Goal: Task Accomplishment & Management: Contribute content

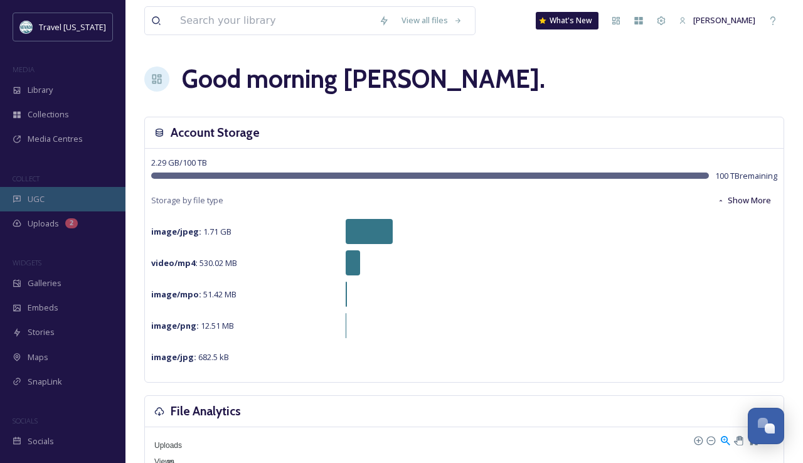
click at [43, 202] on span "UGC" at bounding box center [36, 199] width 17 height 12
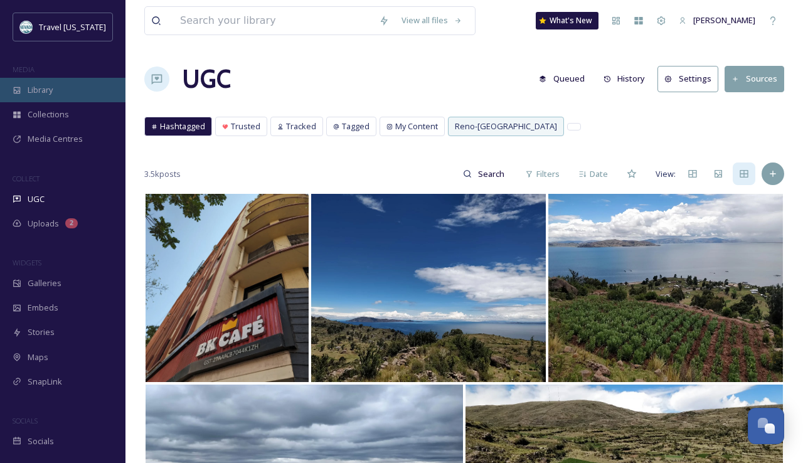
click at [58, 100] on div "Library" at bounding box center [62, 90] width 125 height 24
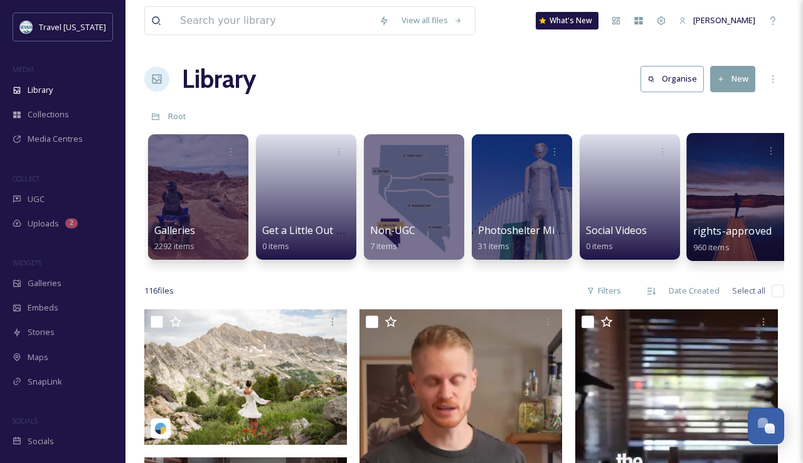
click at [740, 208] on div at bounding box center [737, 197] width 102 height 128
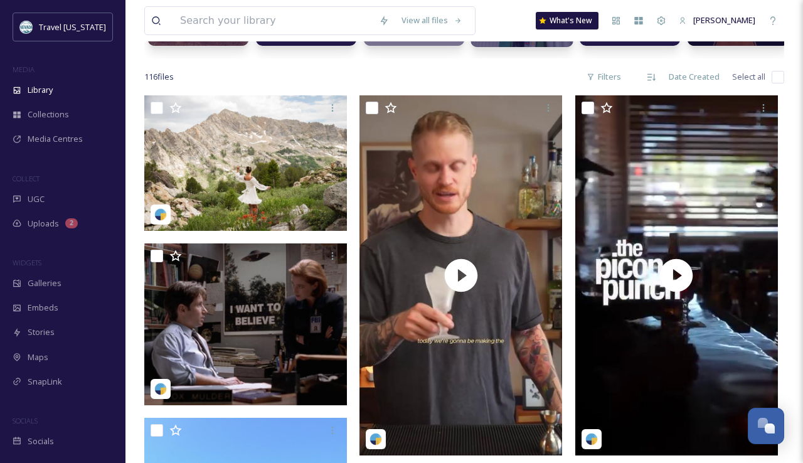
scroll to position [24, 0]
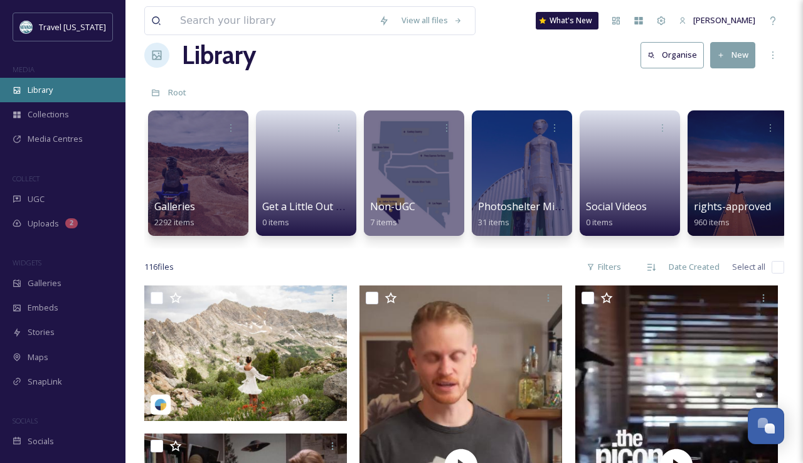
click at [45, 90] on span "Library" at bounding box center [40, 90] width 25 height 12
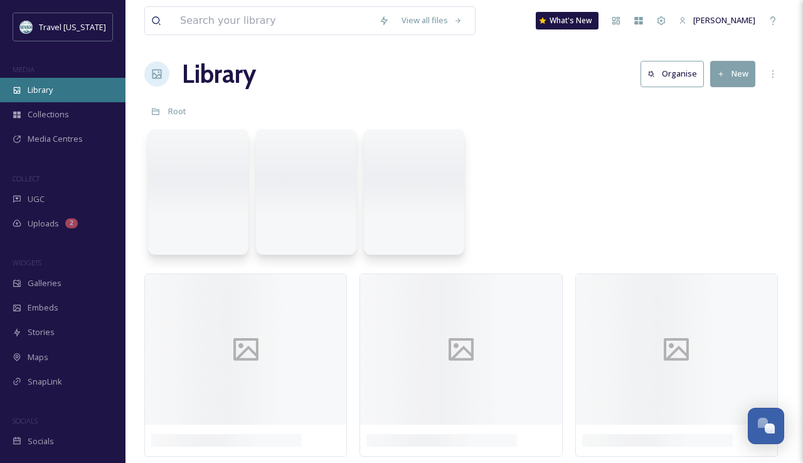
scroll to position [0, 0]
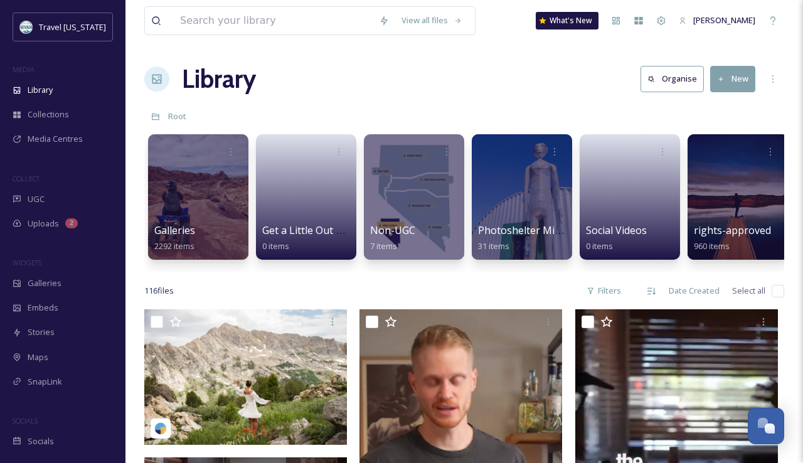
click at [740, 70] on button "New" at bounding box center [732, 79] width 45 height 26
click at [49, 218] on span "Uploads" at bounding box center [43, 224] width 31 height 12
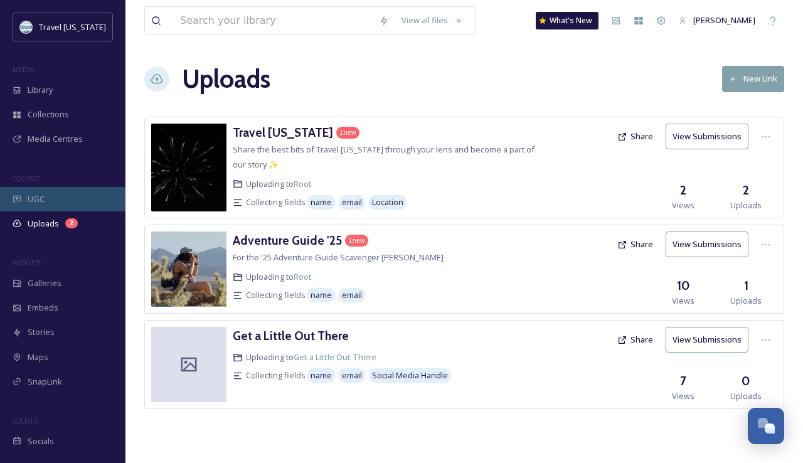
click at [65, 207] on div "UGC" at bounding box center [62, 199] width 125 height 24
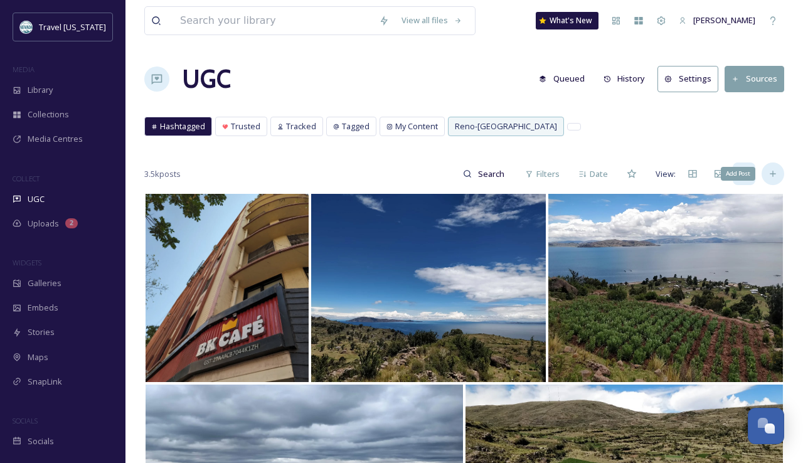
click at [778, 173] on div "Add Post" at bounding box center [773, 173] width 23 height 23
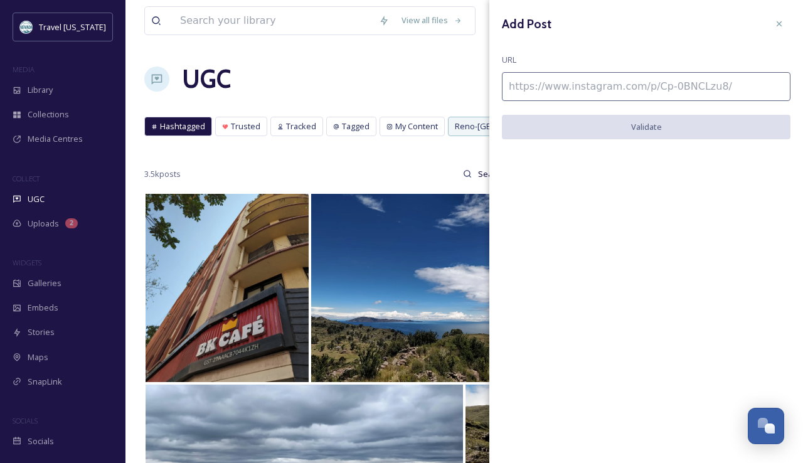
click at [600, 92] on input at bounding box center [646, 86] width 289 height 29
paste input "https://www.instagram.com/p/DN7NhxbjMKy/"
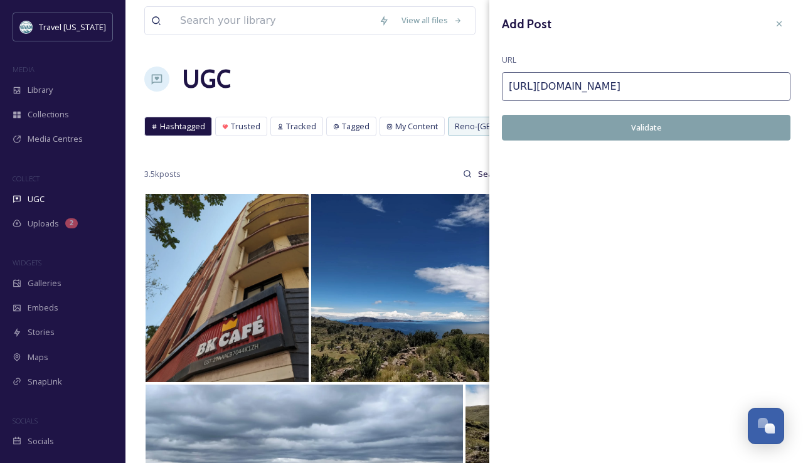
type input "https://www.instagram.com/p/DN7NhxbjMKy/"
click at [613, 125] on button "Validate" at bounding box center [646, 128] width 289 height 26
click at [617, 123] on button "Add Post" at bounding box center [646, 128] width 289 height 26
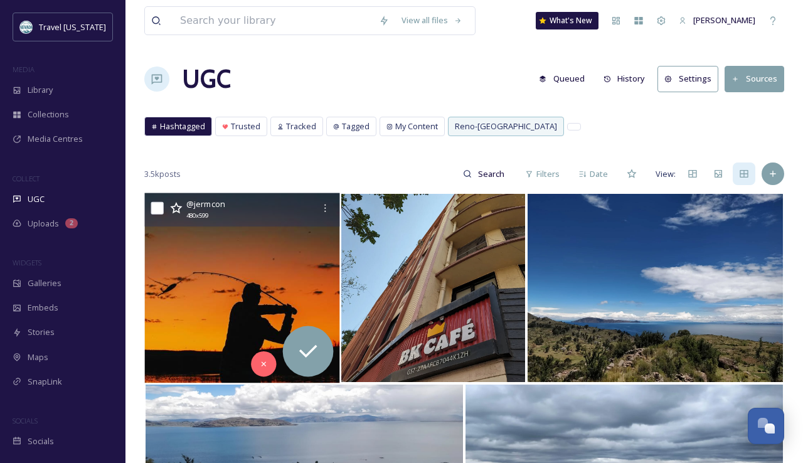
click at [263, 248] on img at bounding box center [241, 288] width 195 height 190
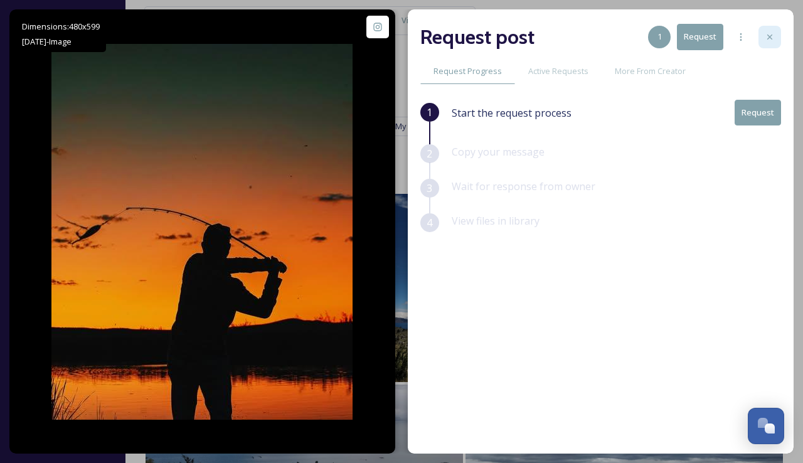
click at [772, 31] on div at bounding box center [770, 37] width 23 height 23
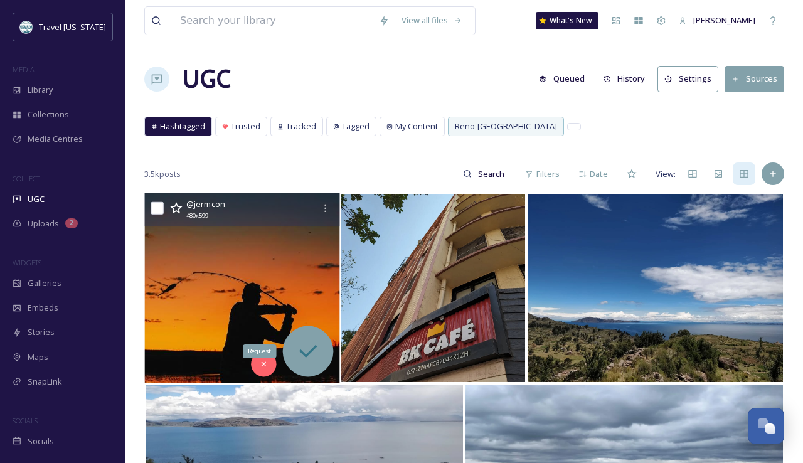
click at [301, 357] on icon at bounding box center [307, 351] width 25 height 25
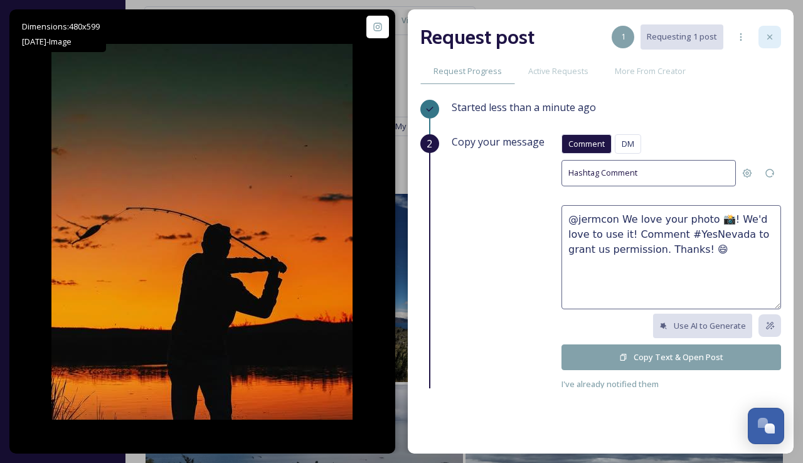
click at [774, 33] on icon at bounding box center [770, 37] width 10 height 10
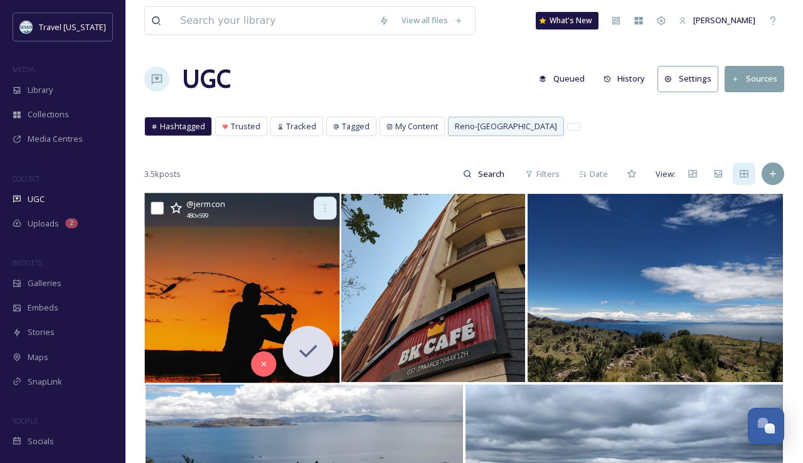
click at [320, 212] on icon at bounding box center [325, 208] width 10 height 10
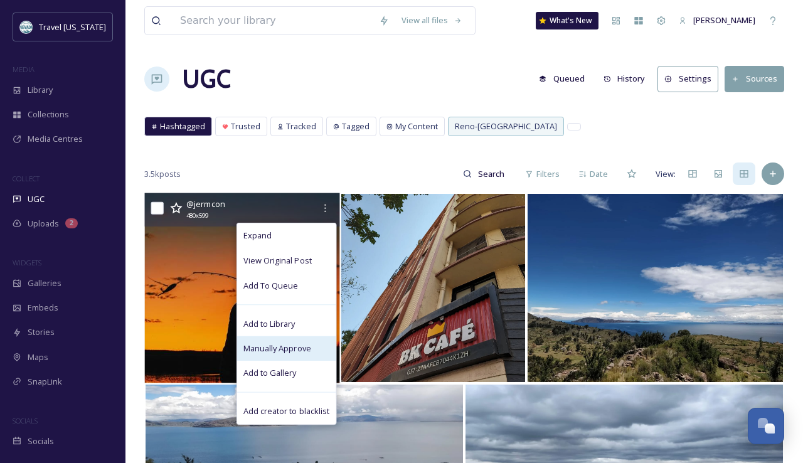
click at [285, 344] on span "Manually Approve" at bounding box center [277, 349] width 68 height 12
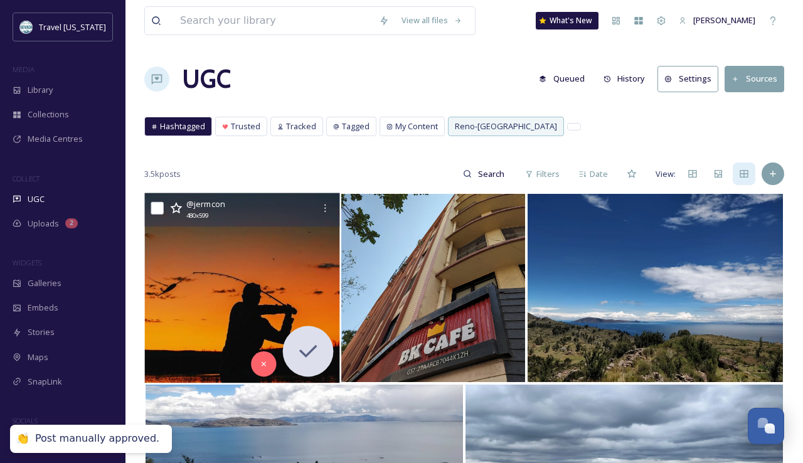
click at [230, 285] on img at bounding box center [241, 288] width 195 height 190
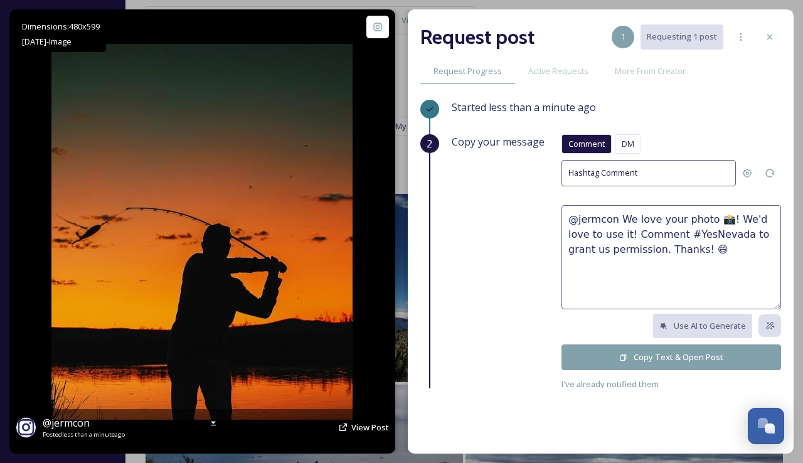
click at [238, 238] on img at bounding box center [201, 232] width 301 height 376
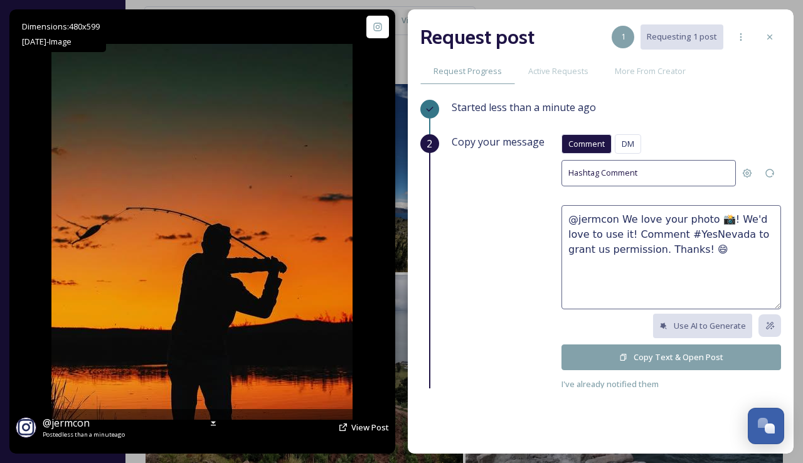
scroll to position [110, 0]
click at [265, 166] on img at bounding box center [201, 232] width 301 height 376
click at [149, 317] on img at bounding box center [201, 232] width 301 height 376
click at [172, 288] on img at bounding box center [201, 232] width 301 height 376
click at [380, 23] on icon at bounding box center [377, 27] width 8 height 8
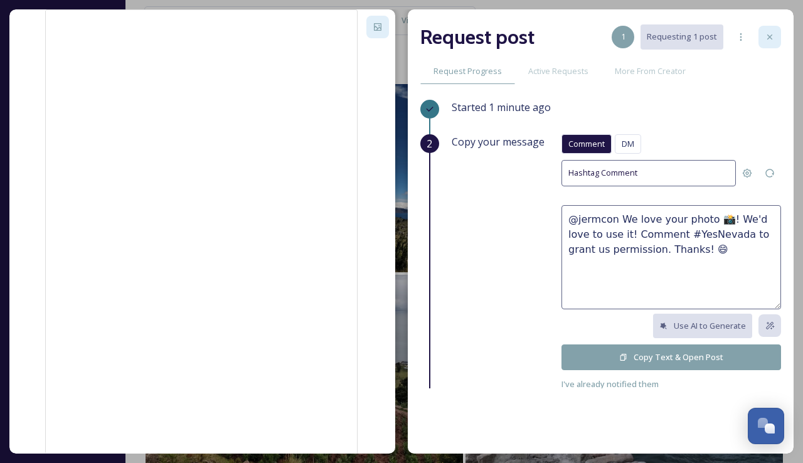
click at [762, 40] on div at bounding box center [770, 37] width 23 height 23
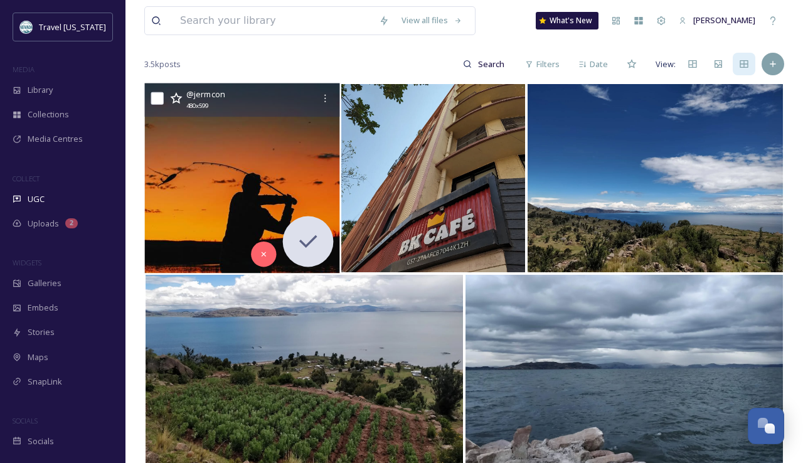
click at [257, 178] on img at bounding box center [241, 178] width 195 height 190
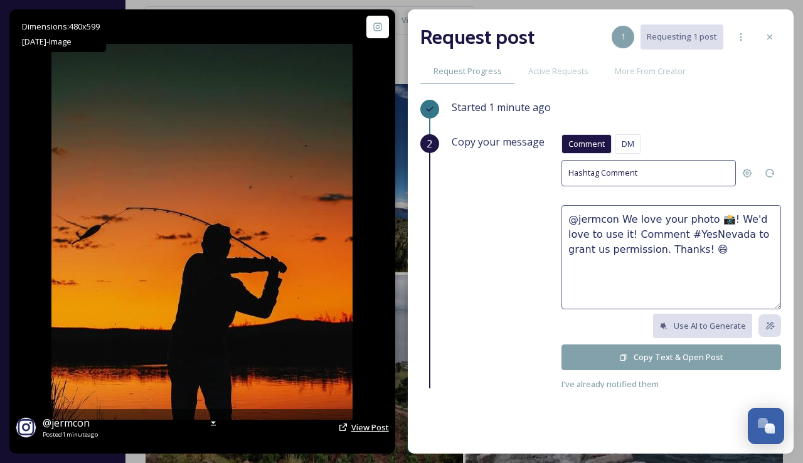
click at [364, 432] on span "View Post" at bounding box center [370, 427] width 38 height 11
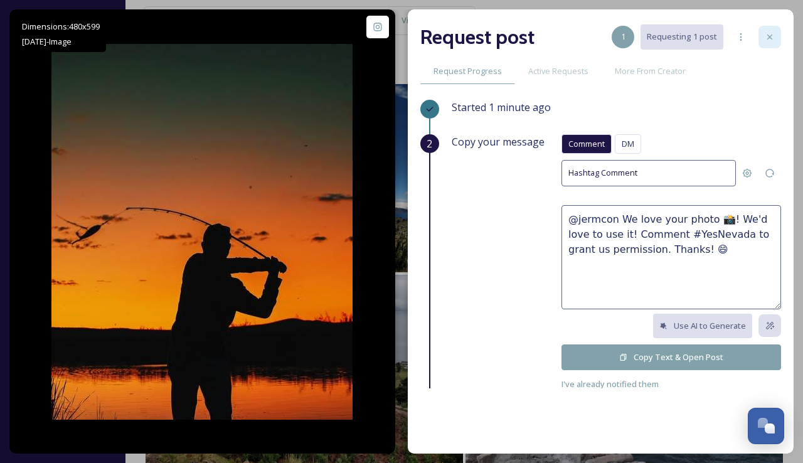
click at [769, 36] on icon at bounding box center [770, 37] width 10 height 10
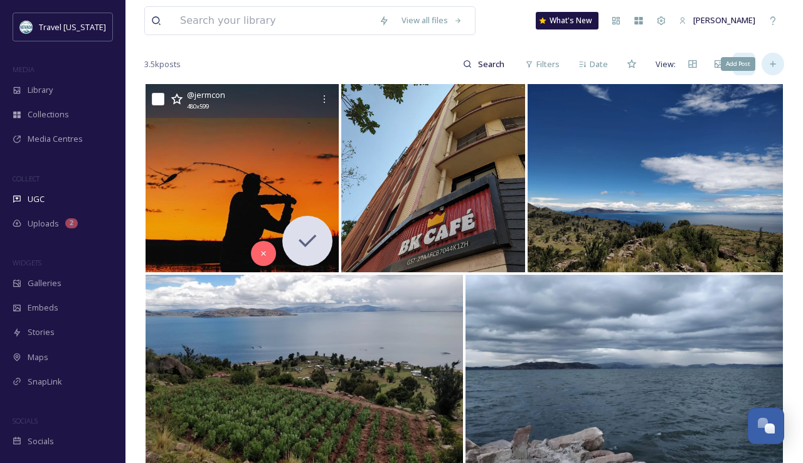
click at [771, 68] on icon at bounding box center [773, 64] width 10 height 10
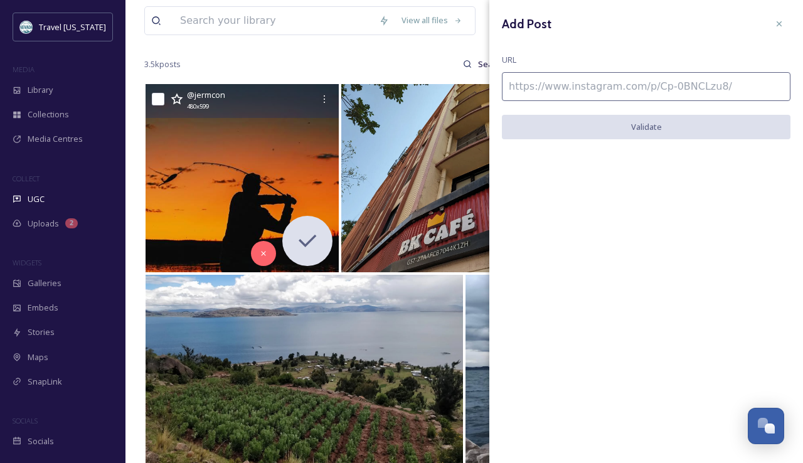
click at [612, 96] on input at bounding box center [646, 86] width 289 height 29
click at [615, 80] on input at bounding box center [646, 86] width 289 height 29
paste input "https://www.instagram.com/p/DN7NhxbjMKy/"
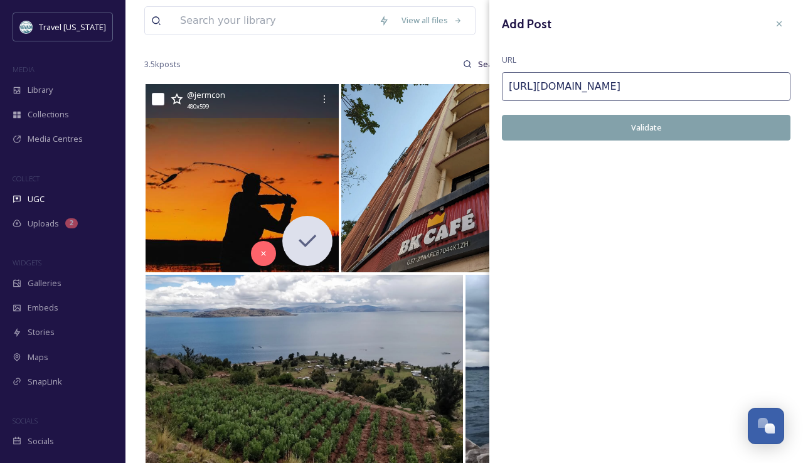
type input "https://www.instagram.com/p/DN7NhxbjMKy/"
click at [609, 139] on div "Add Post URL https://www.instagram.com/p/DN7NhxbjMKy/ Validate" at bounding box center [646, 86] width 314 height 172
click at [612, 125] on button "Validate" at bounding box center [646, 128] width 289 height 26
click at [659, 125] on button "Add Post" at bounding box center [646, 128] width 289 height 26
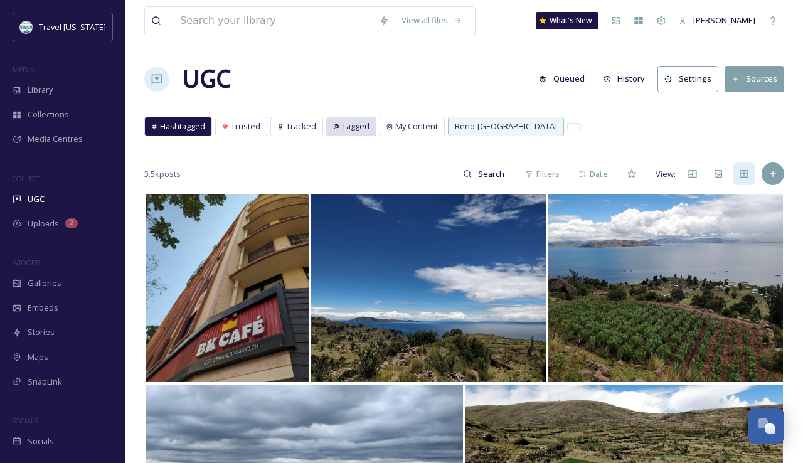
click at [347, 125] on span "Tagged" at bounding box center [356, 126] width 28 height 12
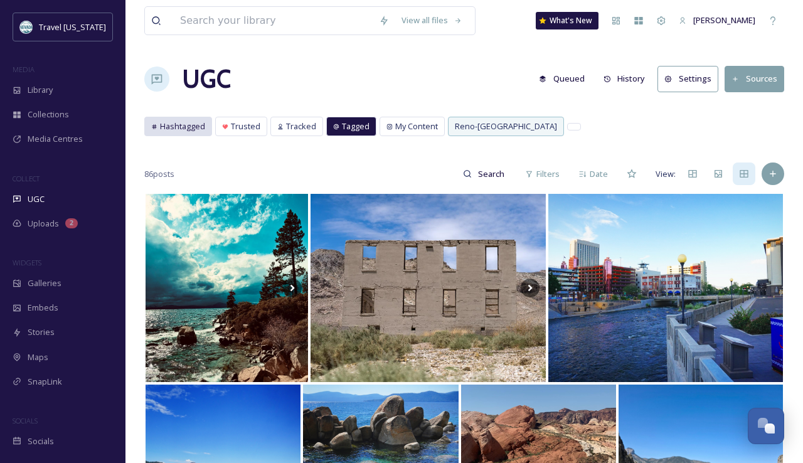
click at [163, 123] on span "Hashtagged" at bounding box center [182, 126] width 45 height 12
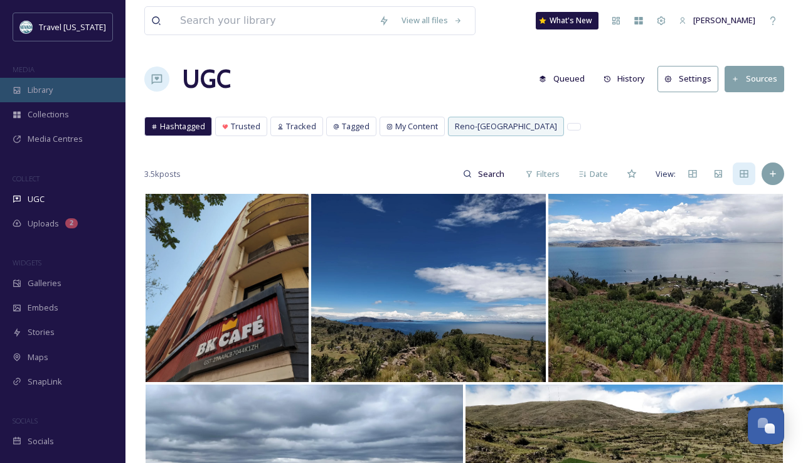
click at [66, 93] on div "Library" at bounding box center [62, 90] width 125 height 24
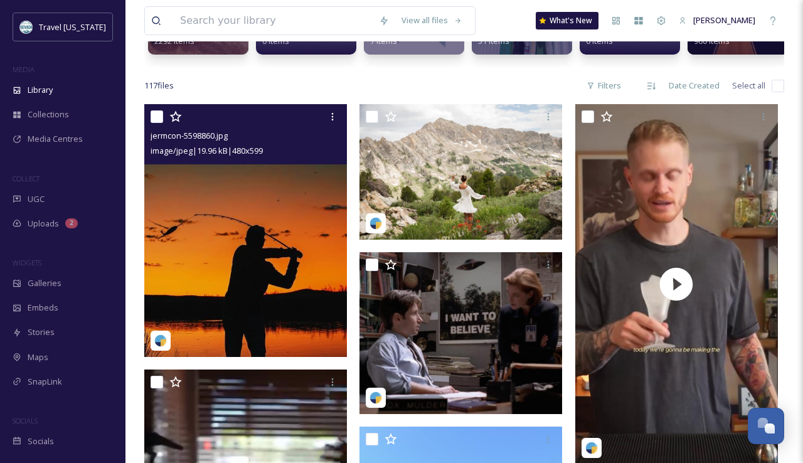
scroll to position [243, 0]
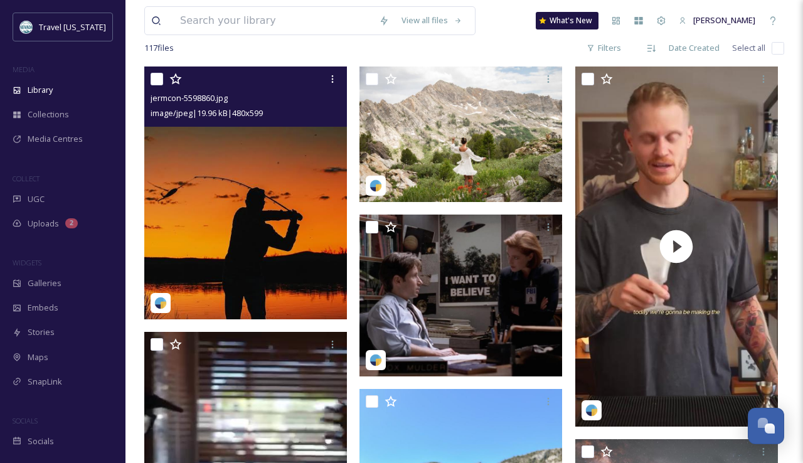
click at [223, 208] on img at bounding box center [245, 193] width 203 height 253
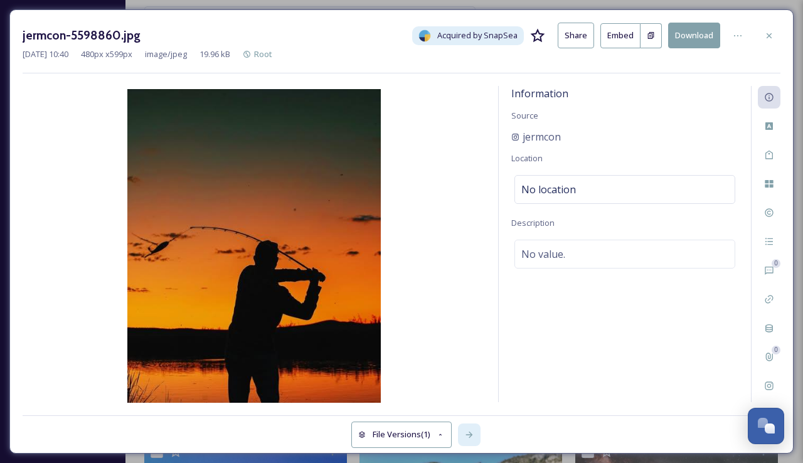
click at [467, 434] on icon at bounding box center [469, 435] width 7 height 6
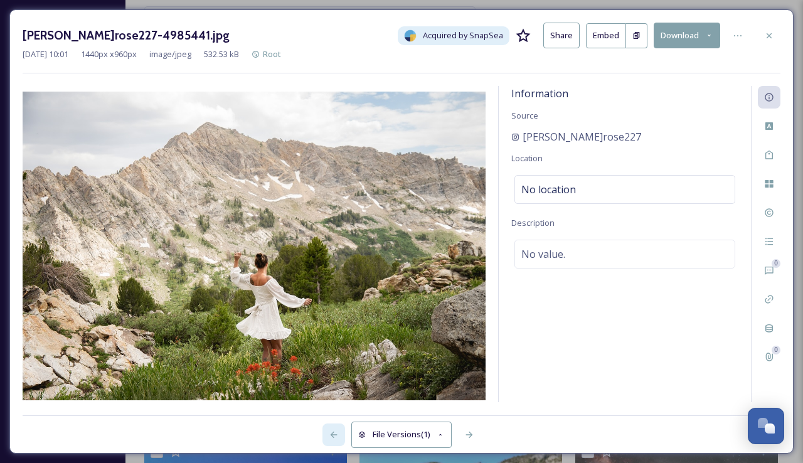
click at [337, 430] on icon at bounding box center [334, 435] width 10 height 10
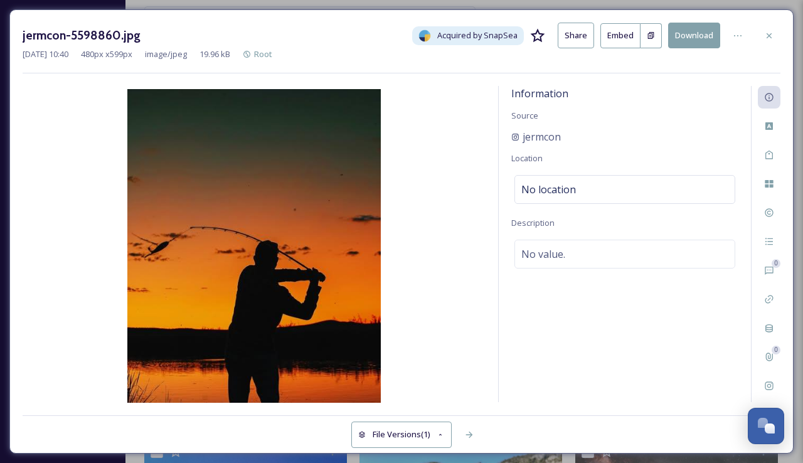
click at [318, 203] on img at bounding box center [254, 247] width 463 height 316
click at [389, 226] on img at bounding box center [254, 247] width 463 height 316
click at [697, 26] on button "Download" at bounding box center [694, 36] width 52 height 26
click at [693, 35] on button "Download" at bounding box center [694, 36] width 52 height 26
click at [776, 132] on div "Custom Attributes" at bounding box center [769, 126] width 23 height 23
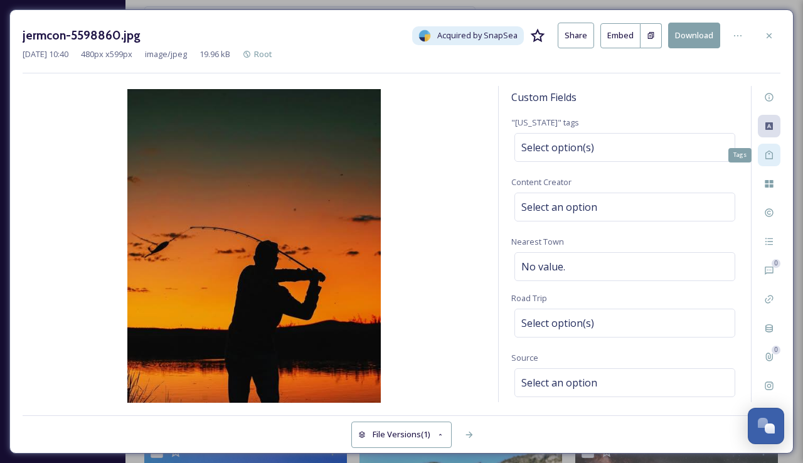
click at [768, 153] on icon at bounding box center [769, 155] width 10 height 10
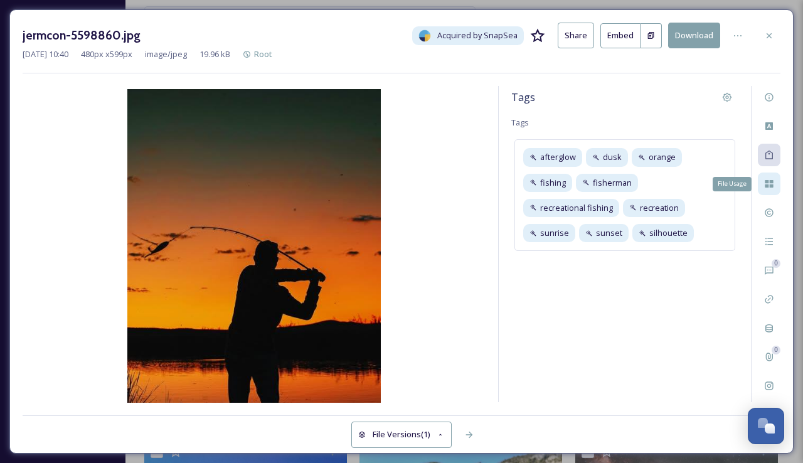
click at [768, 188] on div "File Usage" at bounding box center [769, 184] width 23 height 23
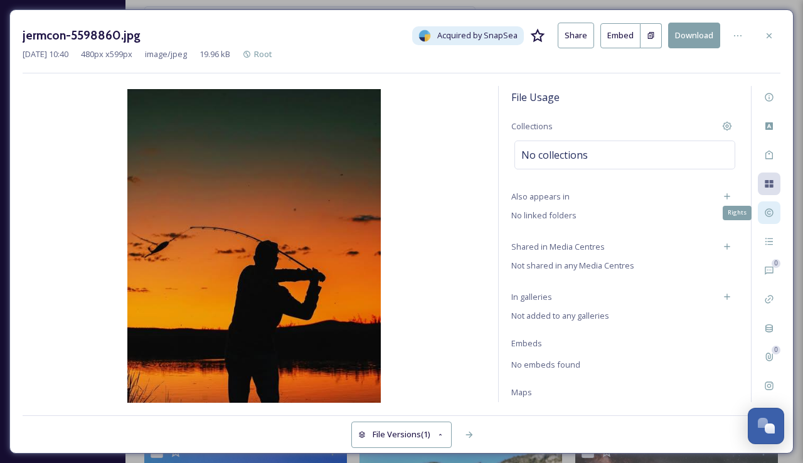
click at [768, 219] on div "Rights" at bounding box center [769, 212] width 23 height 23
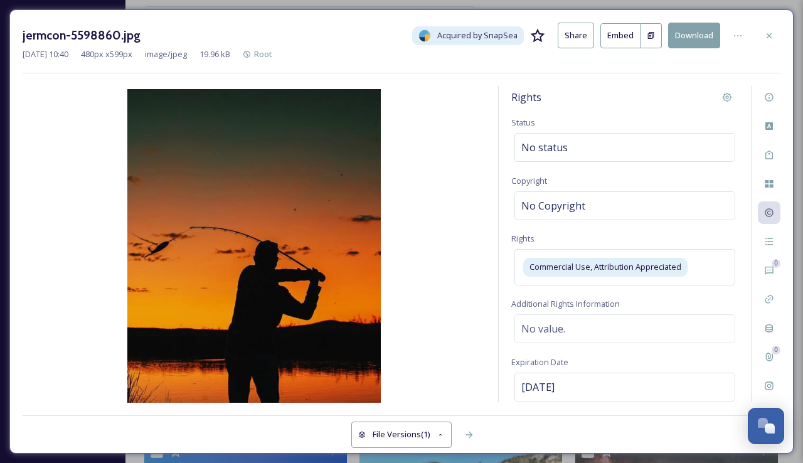
click at [769, 254] on div "0 0" at bounding box center [765, 244] width 29 height 316
click at [769, 248] on div "Activity" at bounding box center [769, 241] width 23 height 23
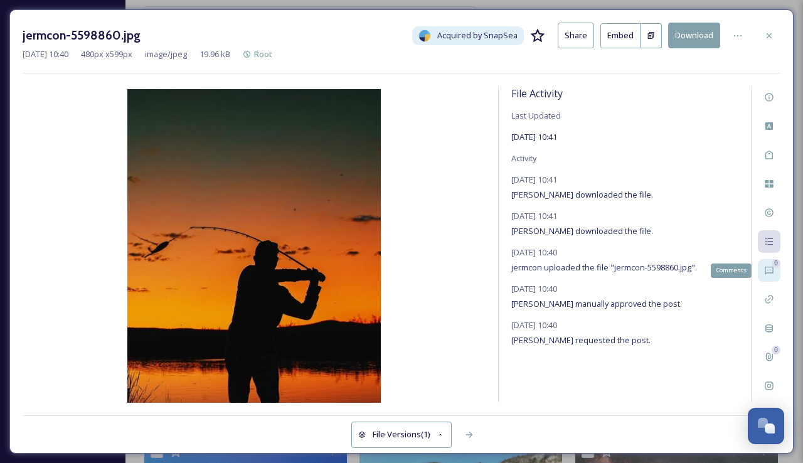
click at [774, 277] on div "0 Comments" at bounding box center [769, 270] width 23 height 23
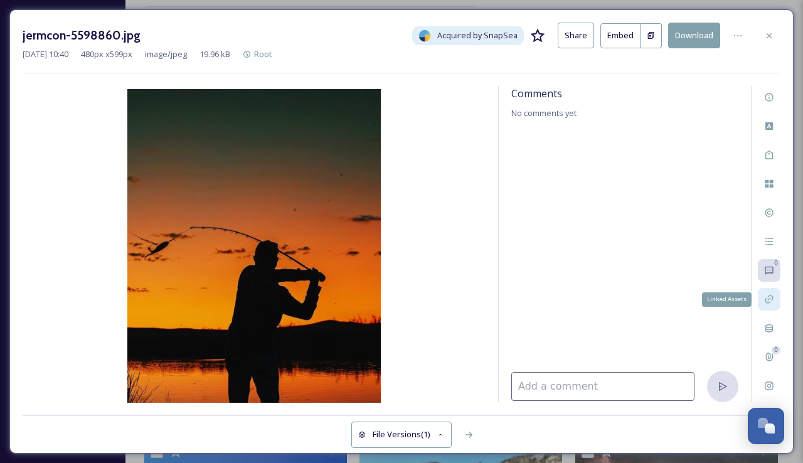
click at [772, 295] on icon at bounding box center [769, 299] width 10 height 10
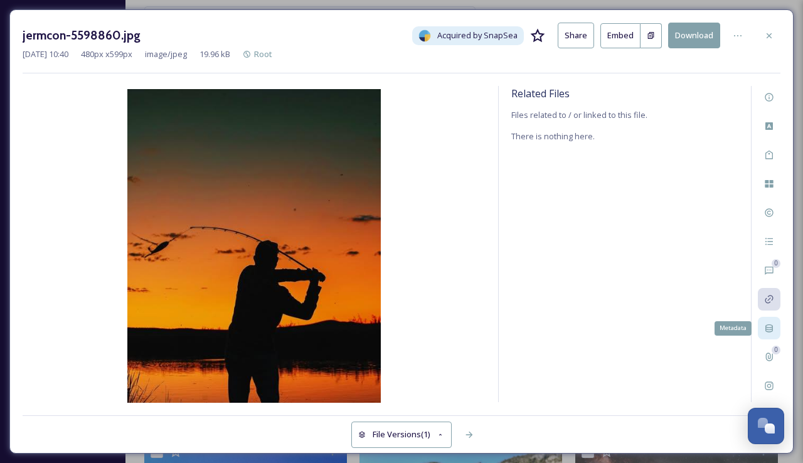
click at [767, 332] on icon at bounding box center [769, 328] width 10 height 10
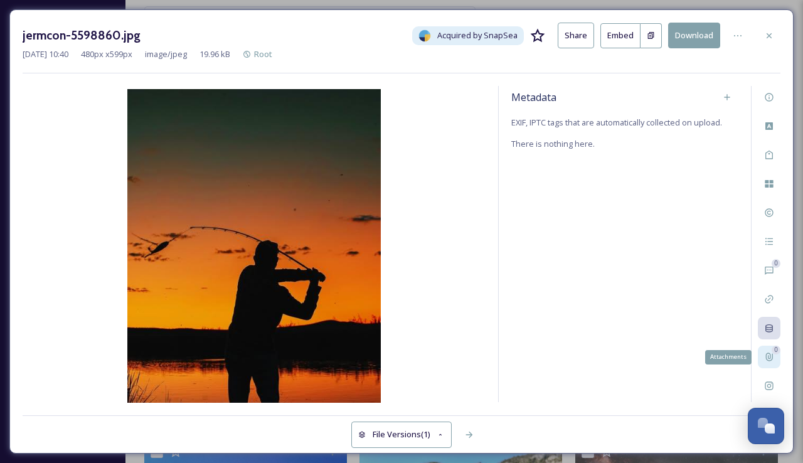
click at [767, 352] on icon at bounding box center [769, 357] width 10 height 10
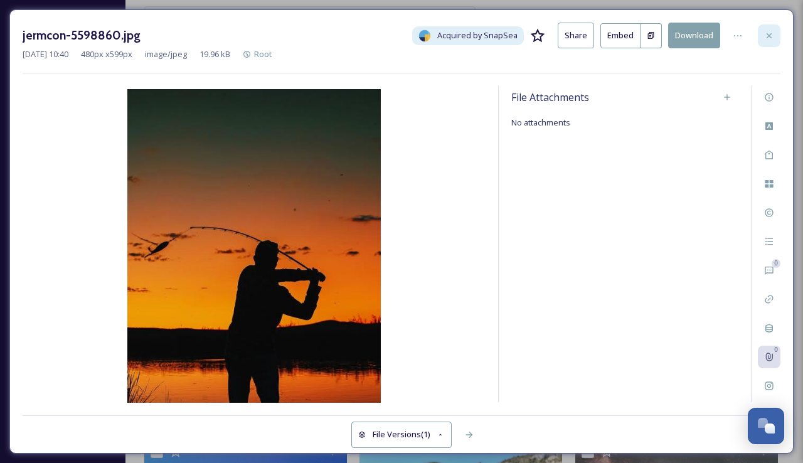
click at [767, 41] on div at bounding box center [769, 35] width 23 height 23
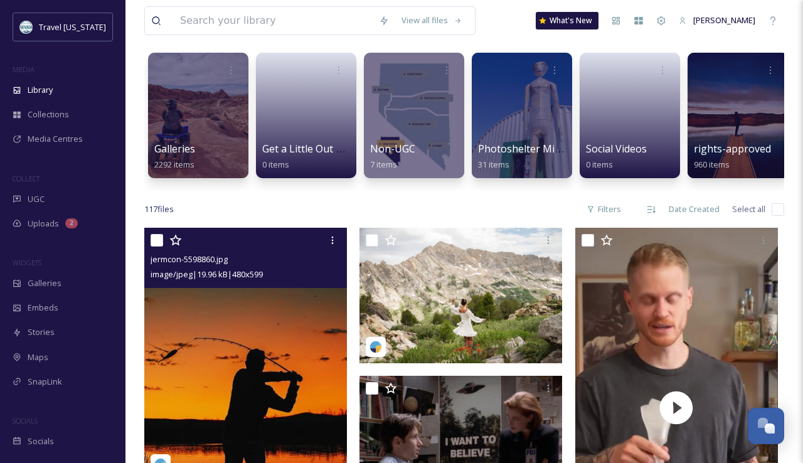
scroll to position [55, 0]
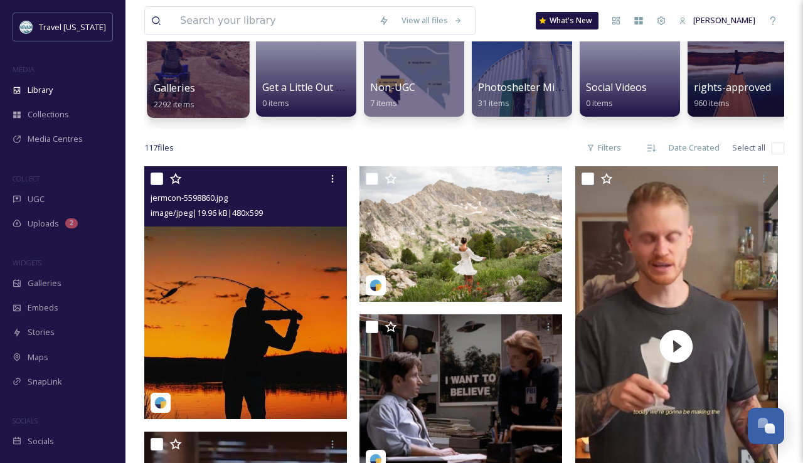
scroll to position [145, 0]
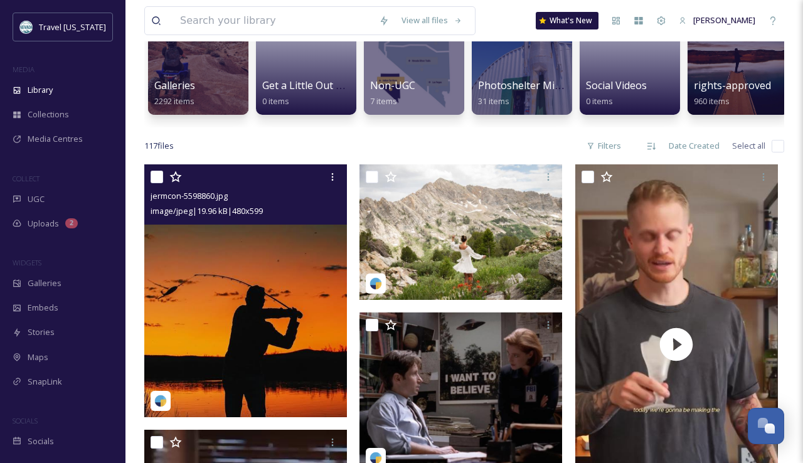
click at [219, 272] on img at bounding box center [245, 290] width 203 height 253
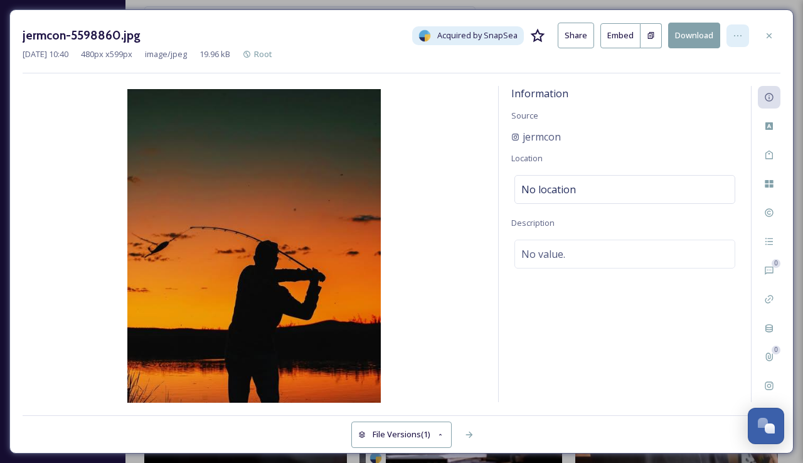
click at [732, 36] on div at bounding box center [738, 35] width 23 height 23
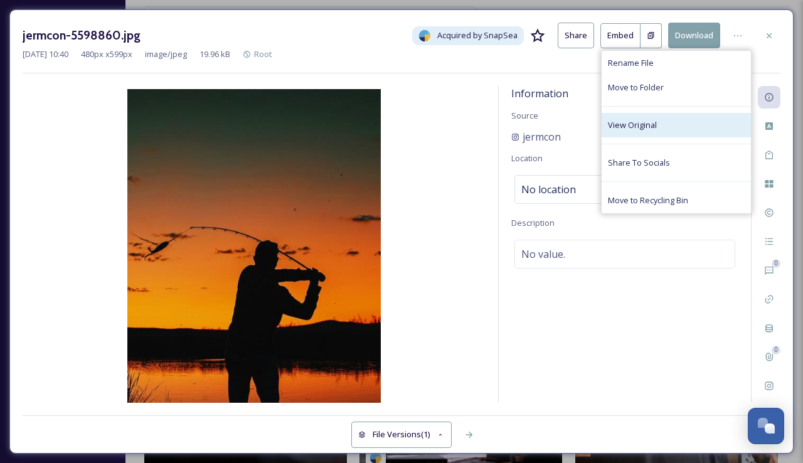
click at [663, 114] on div "View Original" at bounding box center [676, 125] width 149 height 24
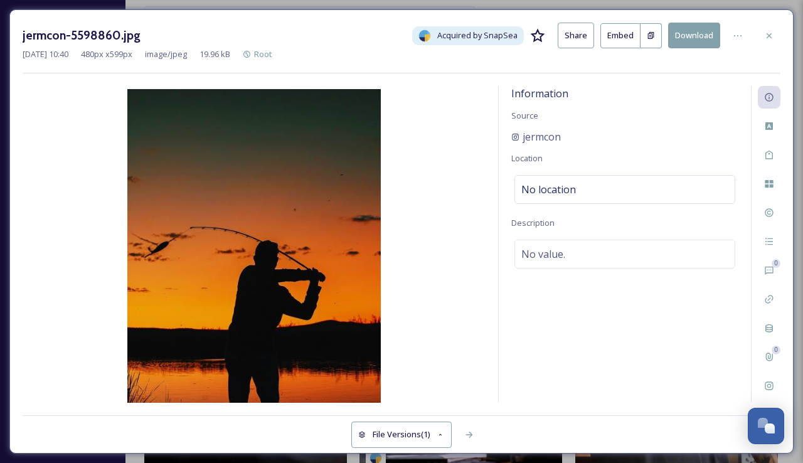
click at [689, 44] on button "Download" at bounding box center [694, 36] width 52 height 26
click at [691, 35] on button "Download" at bounding box center [694, 36] width 52 height 26
click at [764, 23] on div "jermcon-5598860.jpg Acquired by SnapSea Share Embed Download" at bounding box center [402, 36] width 758 height 26
click at [769, 36] on icon at bounding box center [769, 35] width 5 height 5
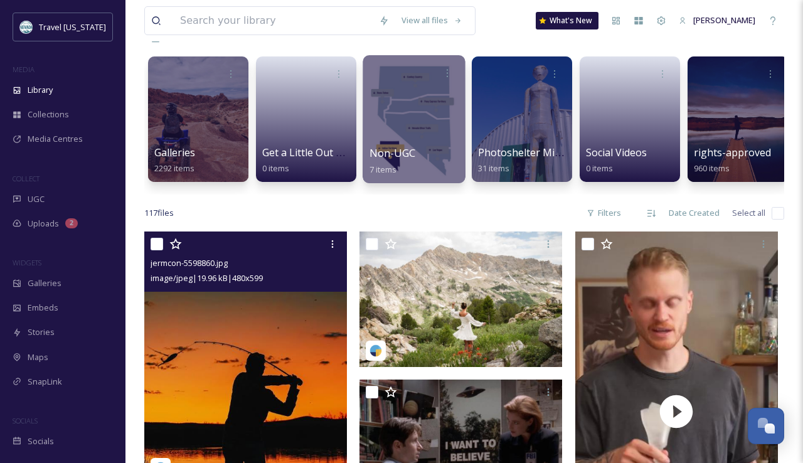
scroll to position [136, 0]
